Goal: Find specific page/section: Find specific page/section

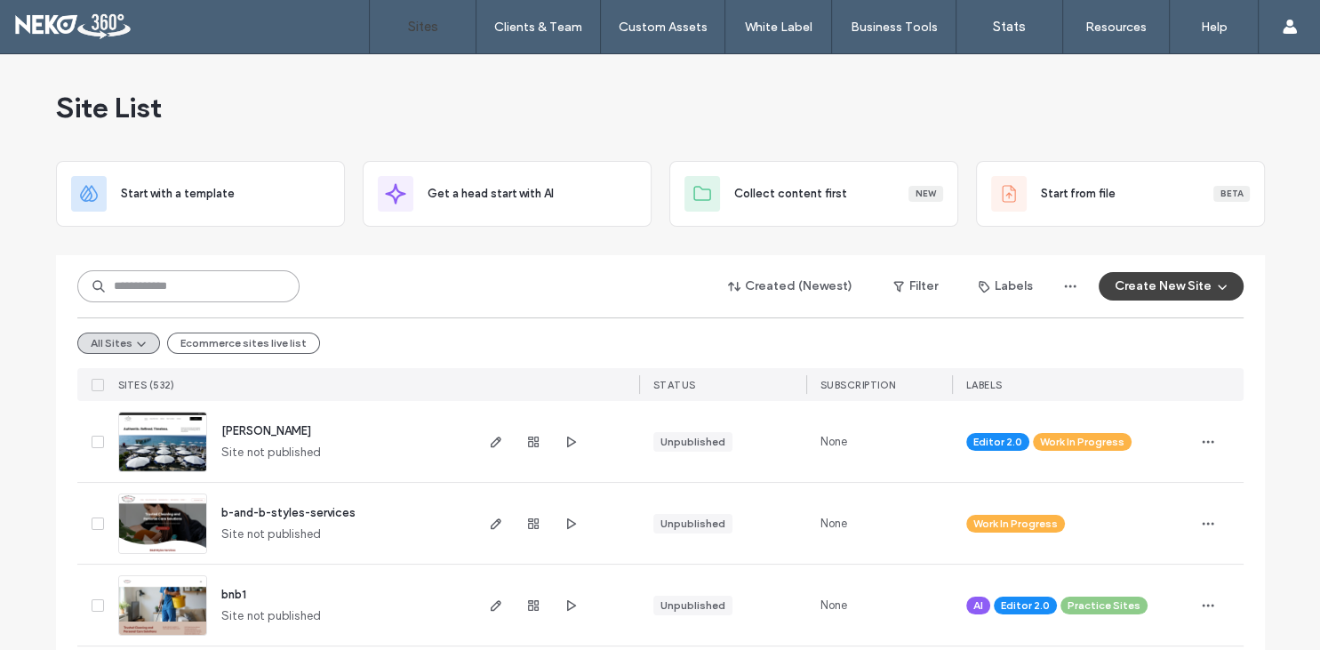
click at [212, 291] on input at bounding box center [188, 286] width 222 height 32
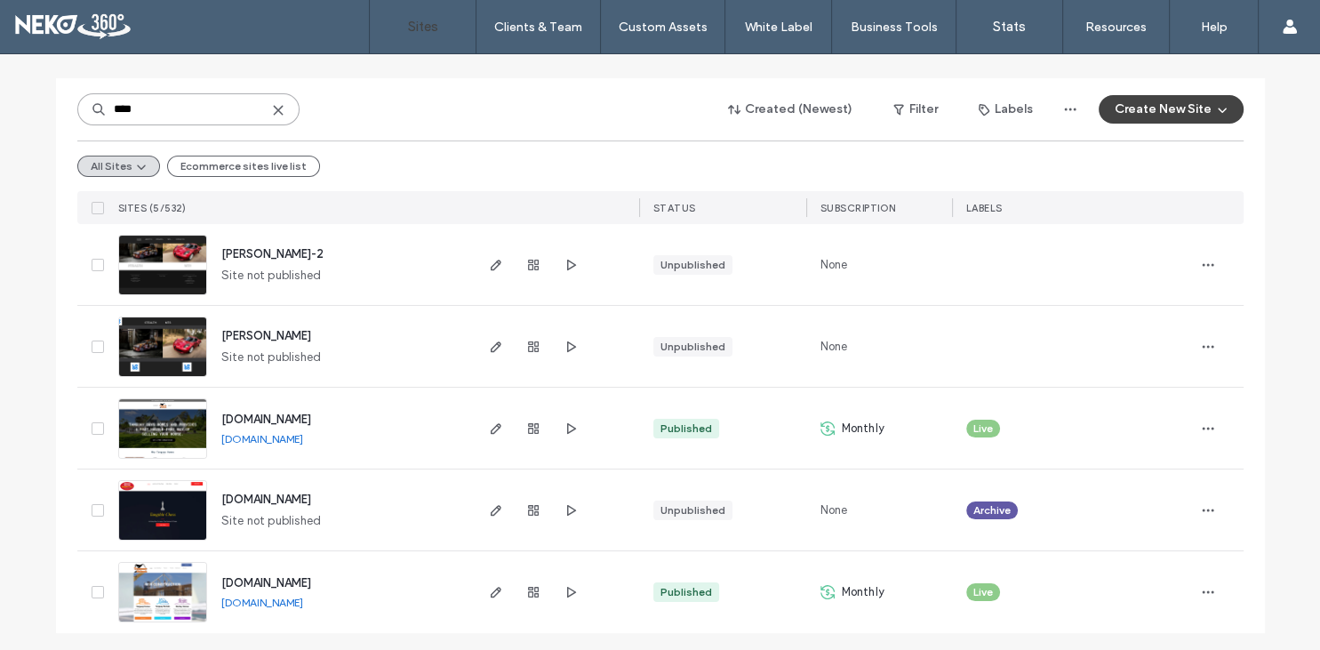
scroll to position [180, 0]
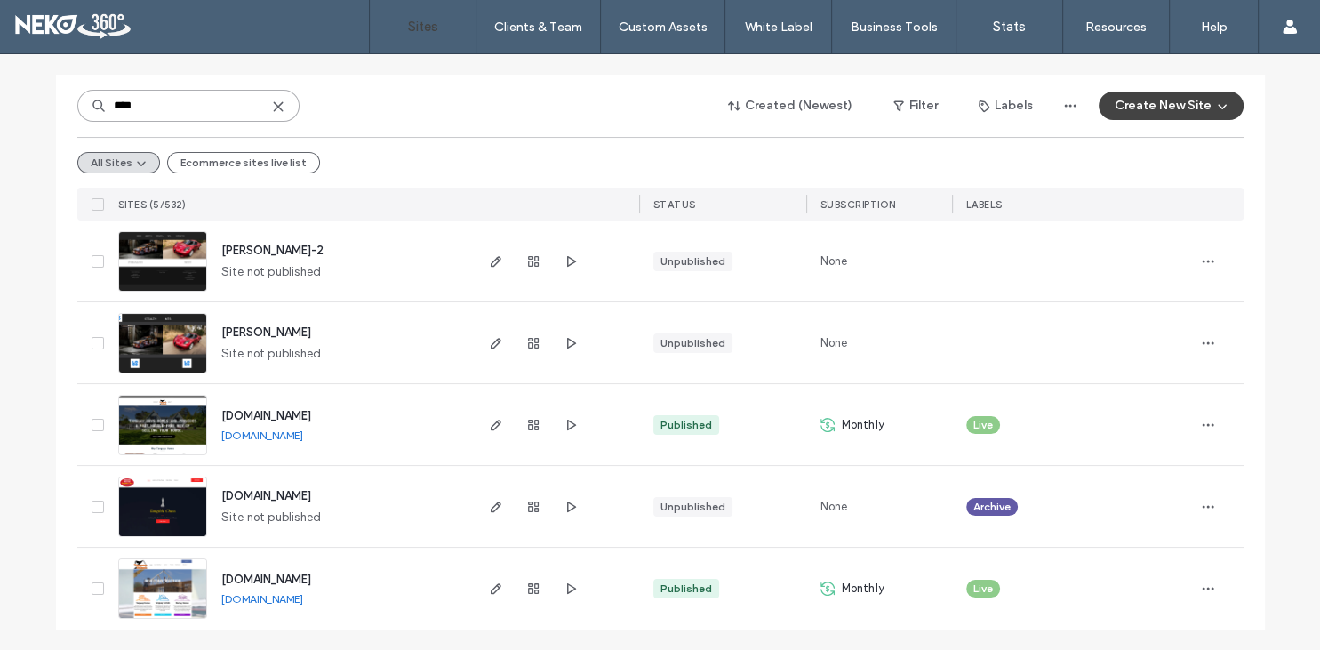
type input "****"
click at [282, 578] on span "[DOMAIN_NAME]" at bounding box center [266, 578] width 90 height 13
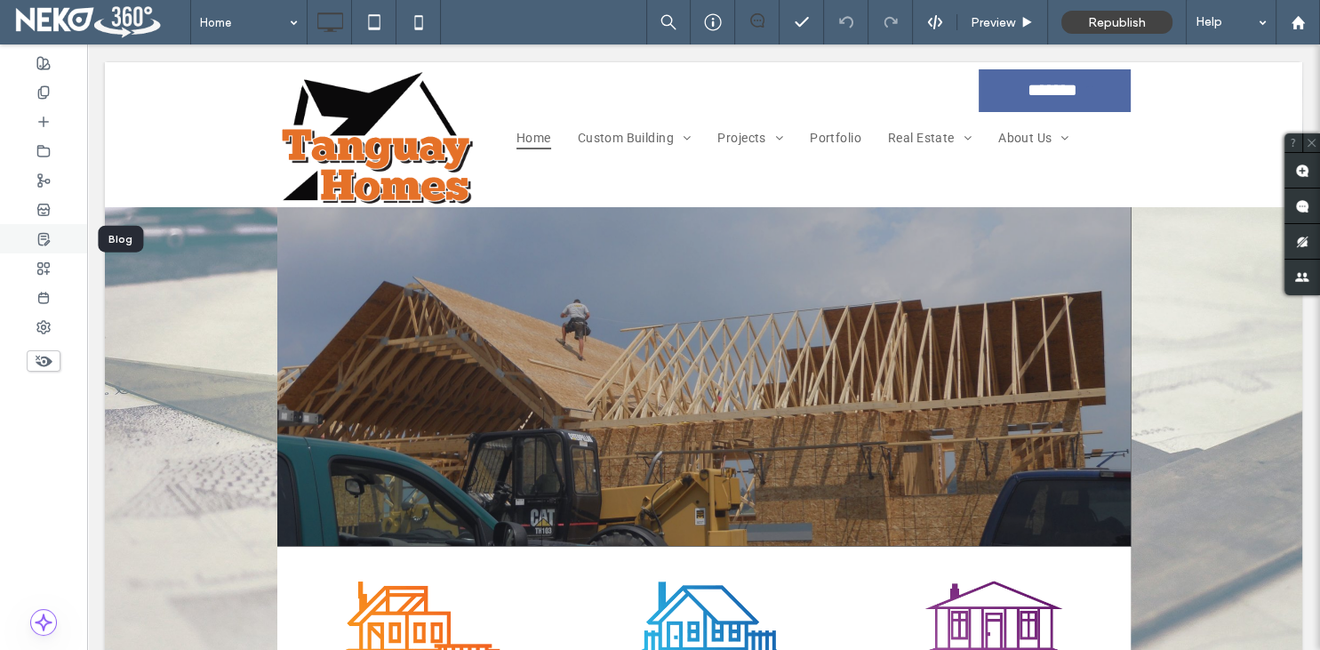
click at [42, 244] on icon at bounding box center [43, 239] width 14 height 14
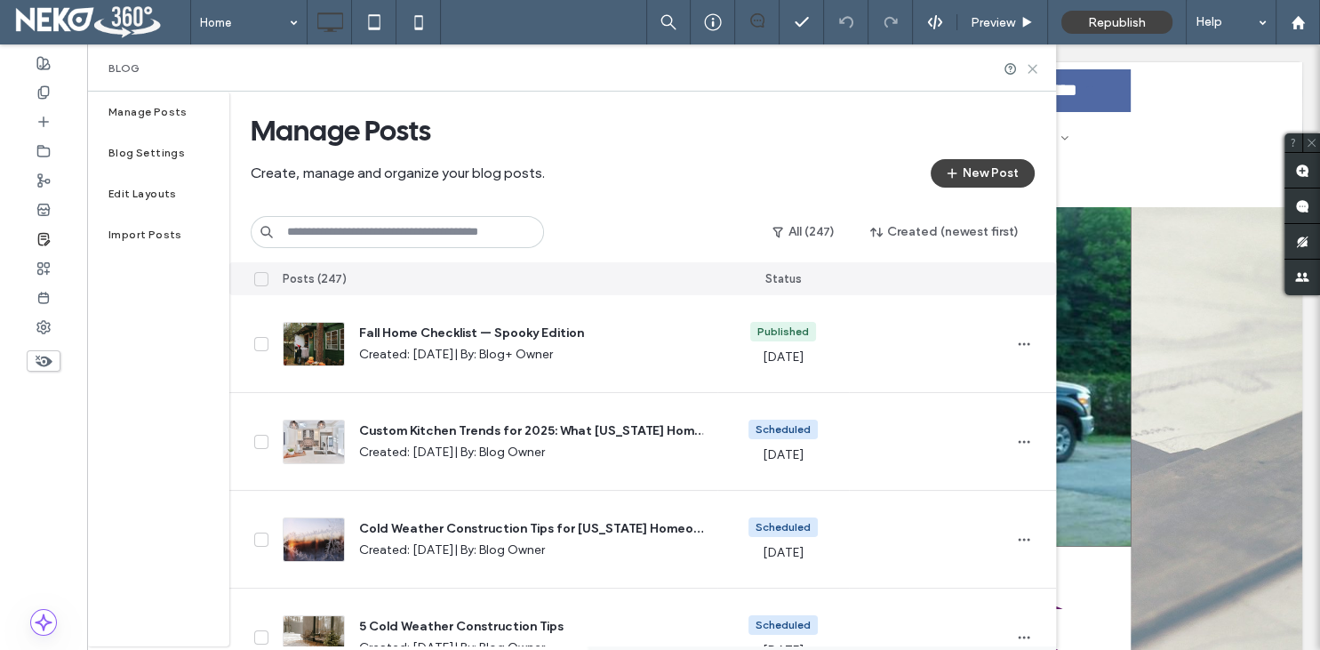
click at [1030, 70] on use at bounding box center [1032, 69] width 8 height 8
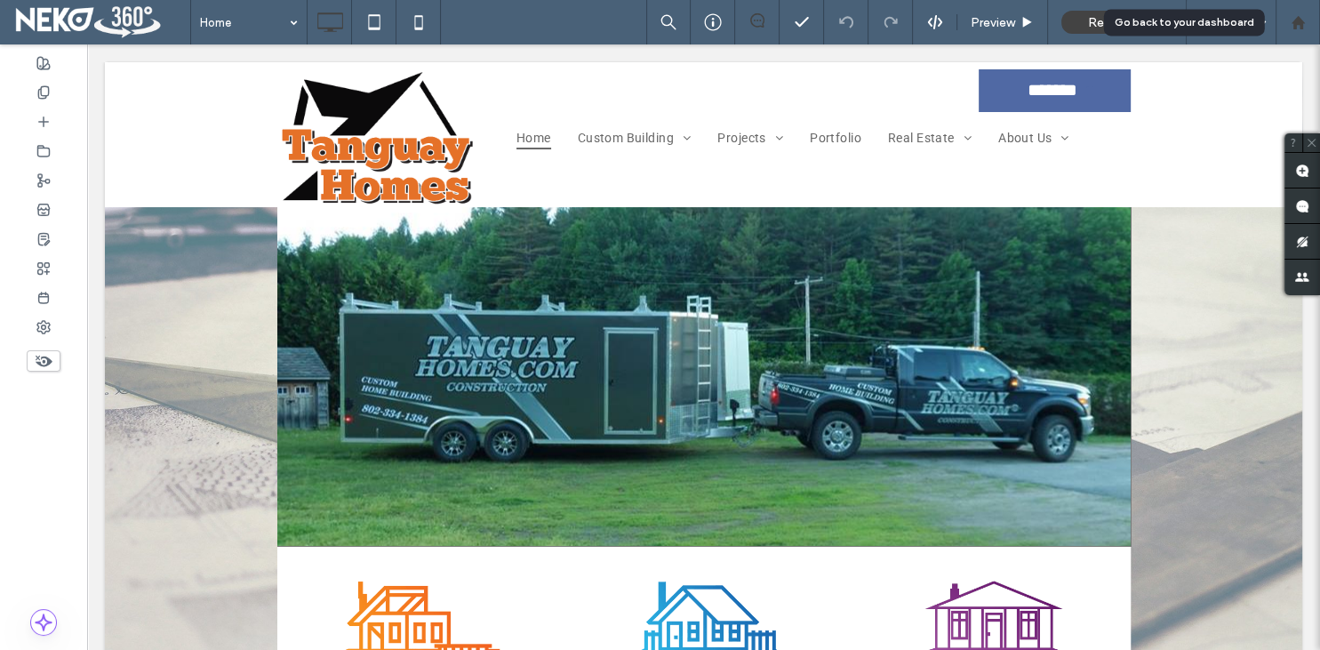
click at [1295, 20] on use at bounding box center [1297, 21] width 13 height 13
